Goal: Task Accomplishment & Management: Manage account settings

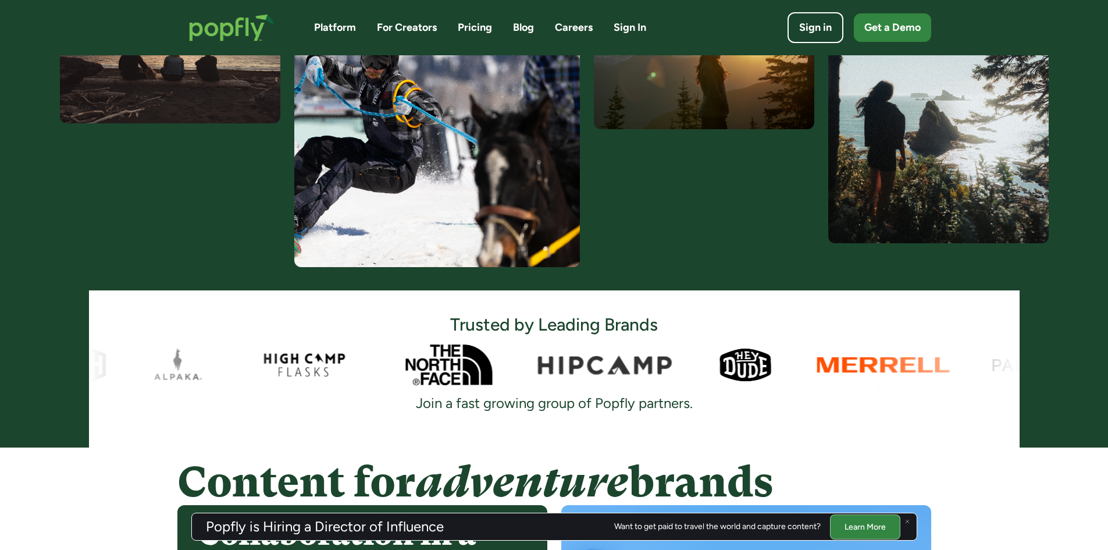
scroll to position [493, 0]
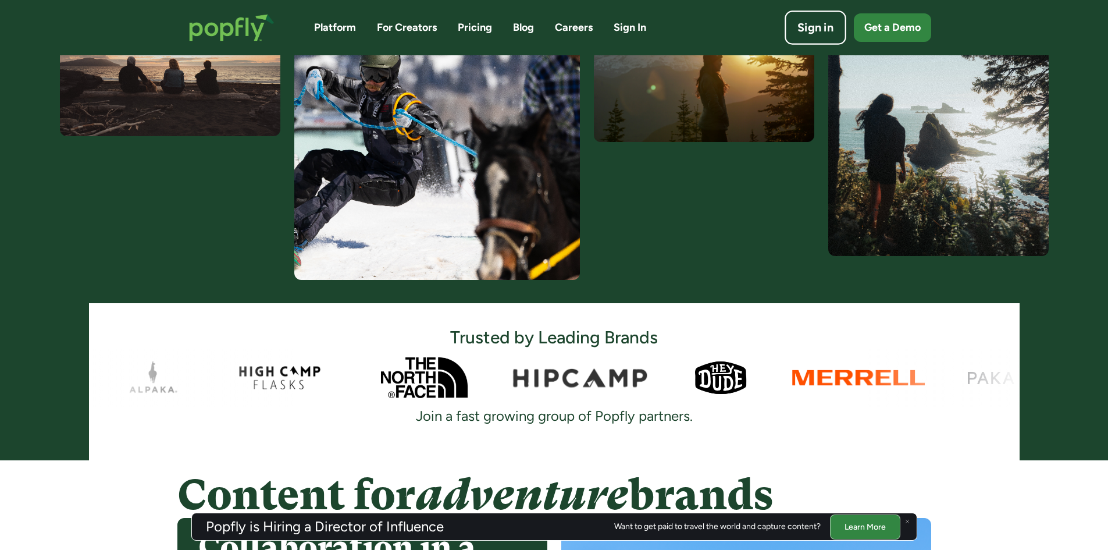
click at [832, 31] on div "Sign in" at bounding box center [816, 28] width 36 height 16
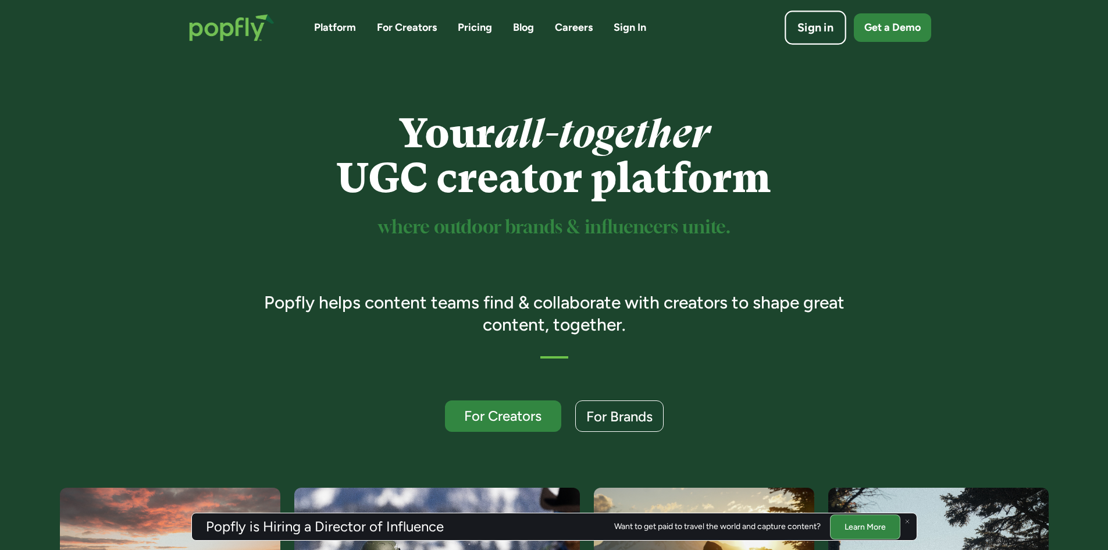
click at [818, 29] on div "Sign in" at bounding box center [816, 28] width 36 height 16
